Goal: Information Seeking & Learning: Learn about a topic

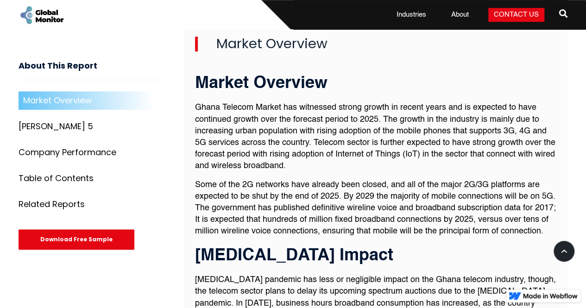
scroll to position [329, 0]
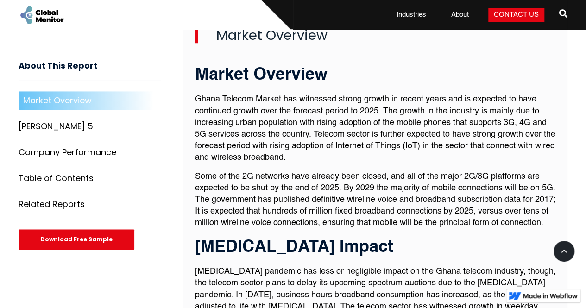
scroll to position [346, 0]
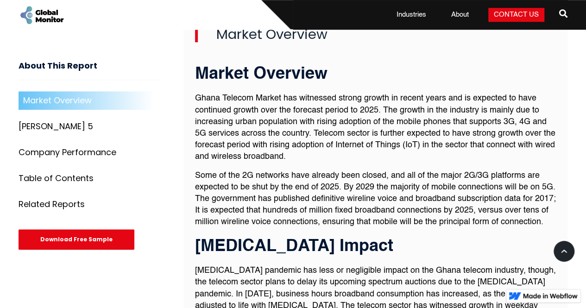
click at [241, 216] on p "Some of the 2G networks have already been closed, and all of the major 2G/3G pl…" at bounding box center [376, 199] width 362 height 58
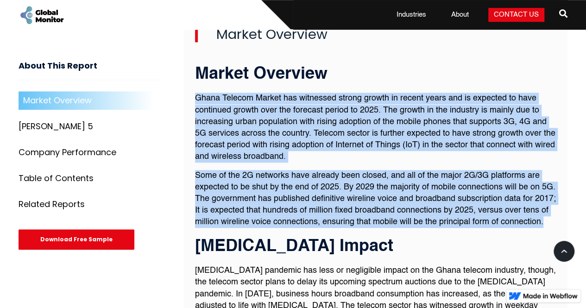
drag, startPoint x: 195, startPoint y: 80, endPoint x: 245, endPoint y: 216, distance: 145.2
copy div "Ghana Telecom Market has witnessed strong growth in recent years and is expecte…"
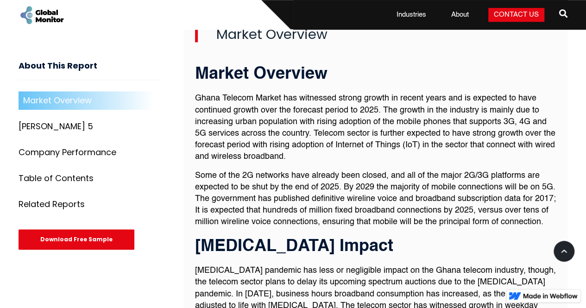
click at [371, 238] on h3 "[MEDICAL_DATA] Impact" at bounding box center [376, 247] width 362 height 19
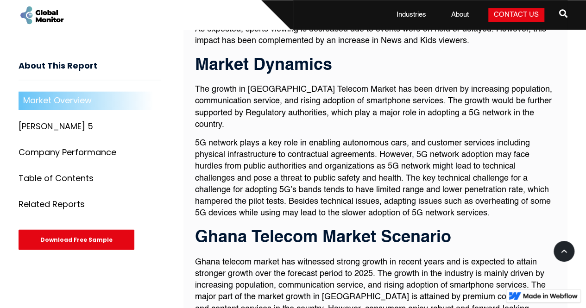
scroll to position [661, 0]
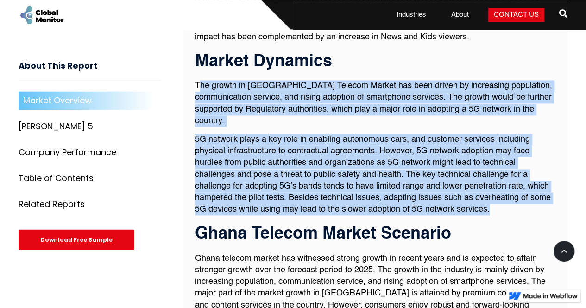
drag, startPoint x: 197, startPoint y: 81, endPoint x: 501, endPoint y: 191, distance: 323.0
click at [501, 191] on div "Market Overview Ghana Telecom Market has witnessed strong growth in recent year…" at bounding box center [376, 157] width 362 height 843
copy div "he growth in [GEOGRAPHIC_DATA] Telecom Market has been driven by increasing pop…"
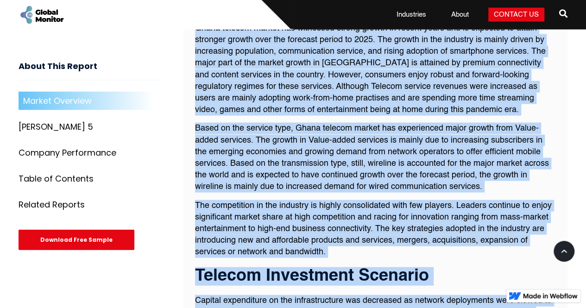
scroll to position [898, 0]
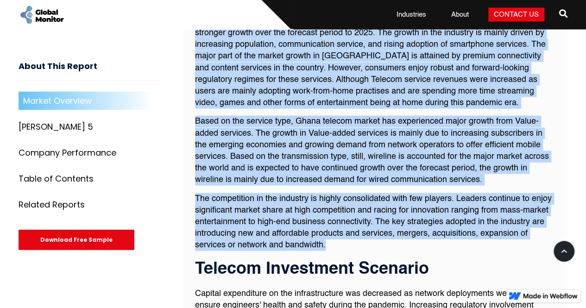
drag, startPoint x: 196, startPoint y: 72, endPoint x: 342, endPoint y: 231, distance: 216.2
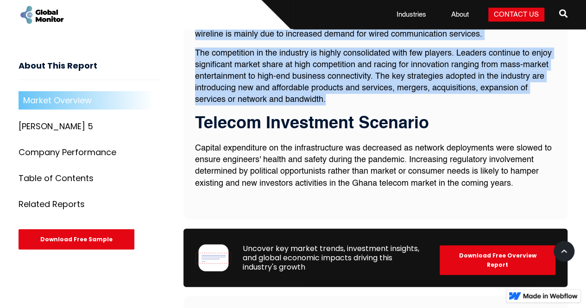
scroll to position [1042, 0]
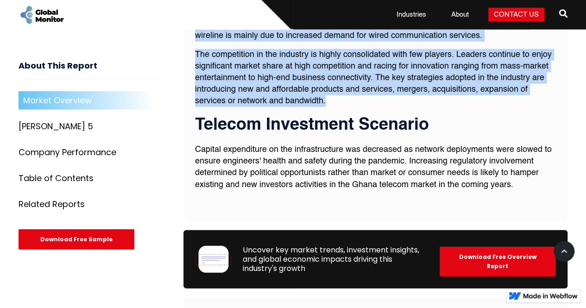
copy div "Ghana telecom market has witnessed strong growth in recent years and is expecte…"
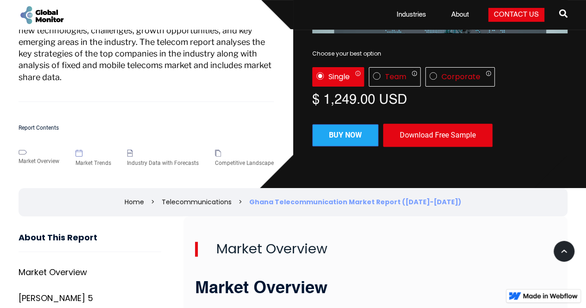
scroll to position [0, 0]
